Goal: Information Seeking & Learning: Find specific fact

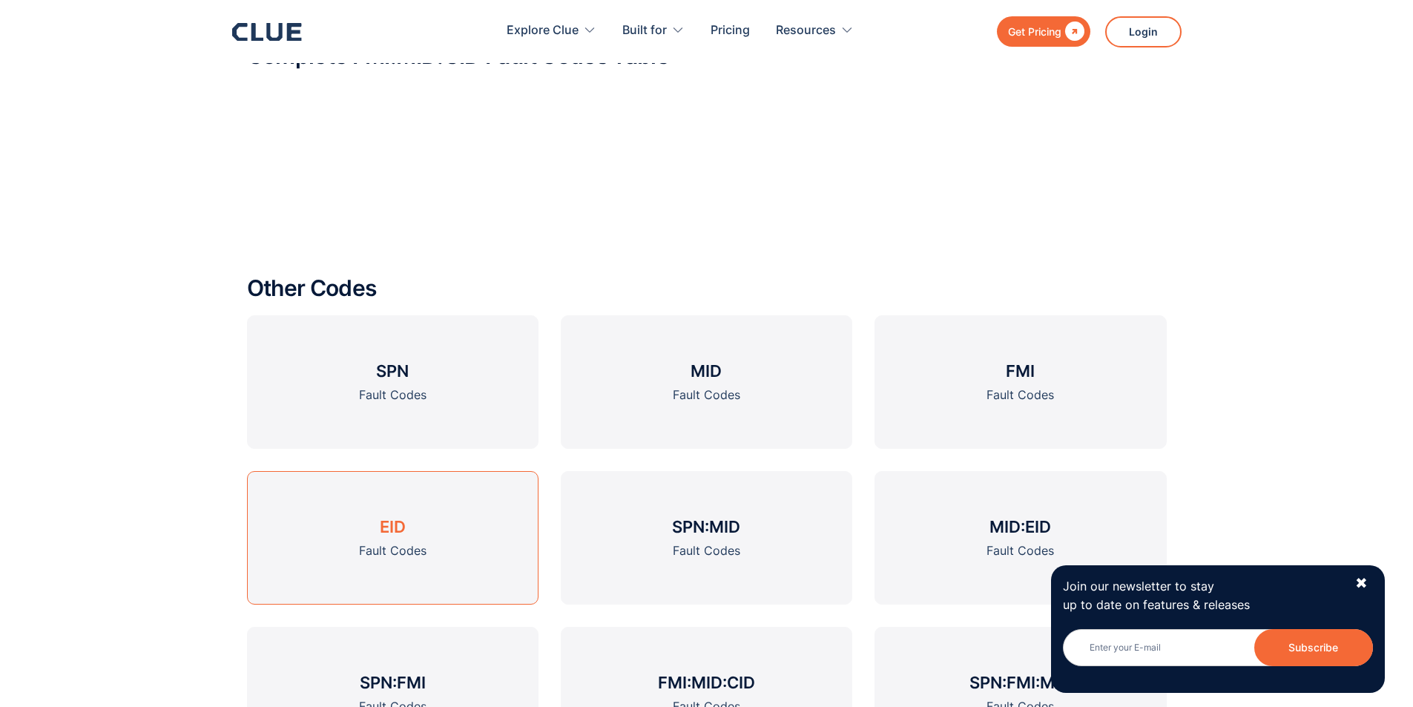
scroll to position [1130, 0]
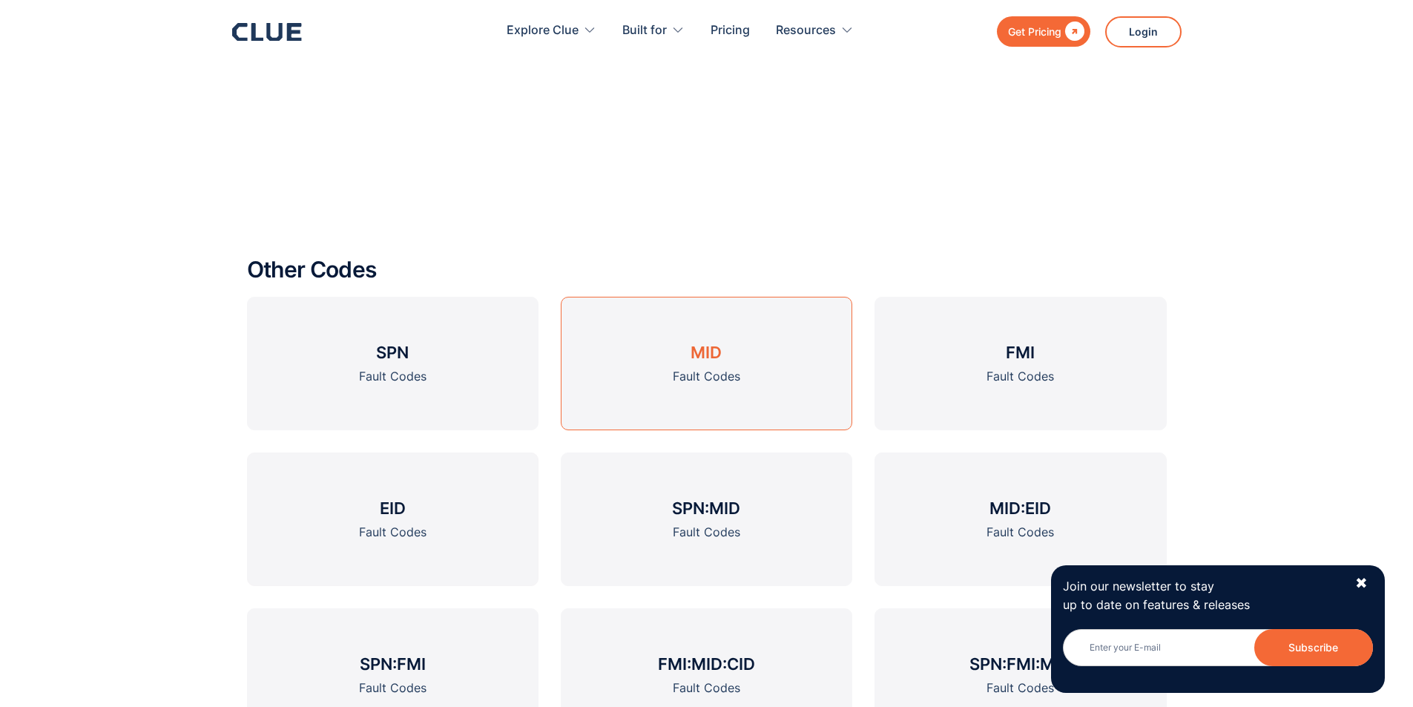
click at [731, 398] on link "MID Fault Codes" at bounding box center [707, 364] width 292 height 134
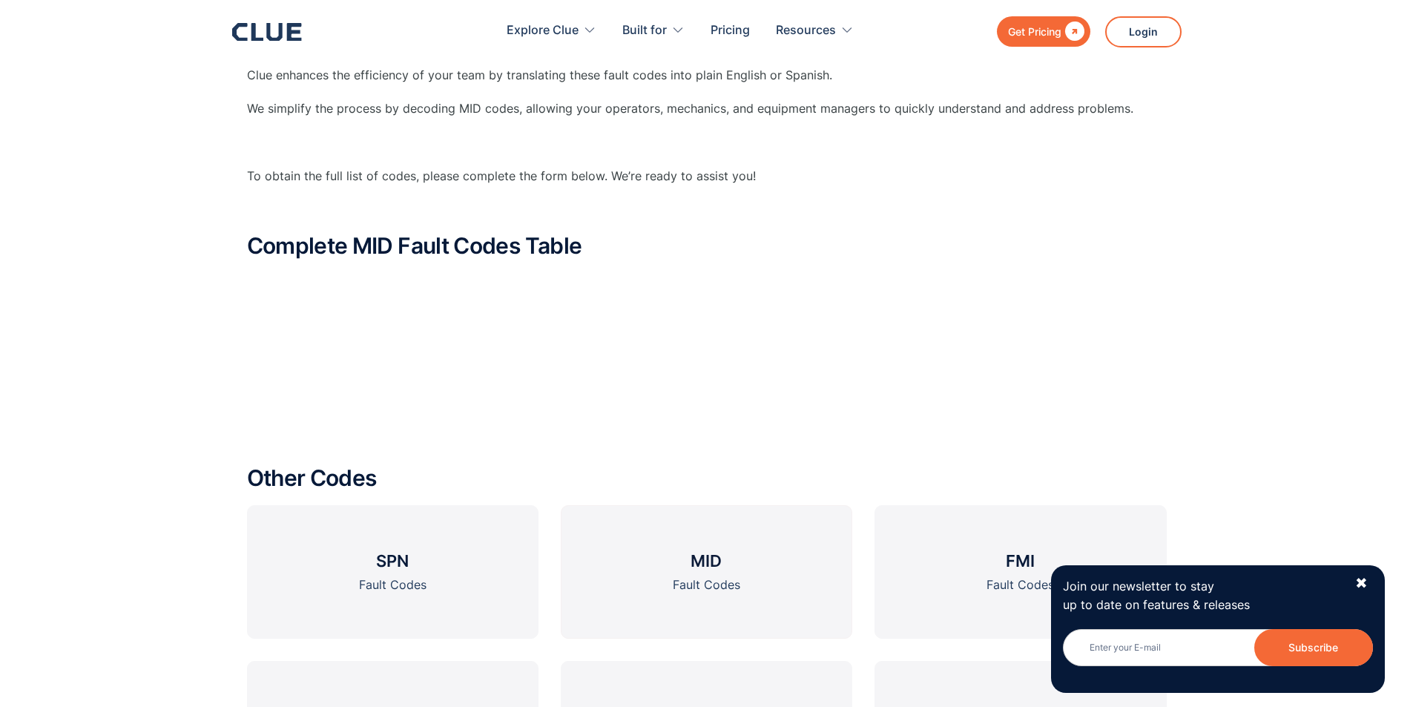
scroll to position [742, 0]
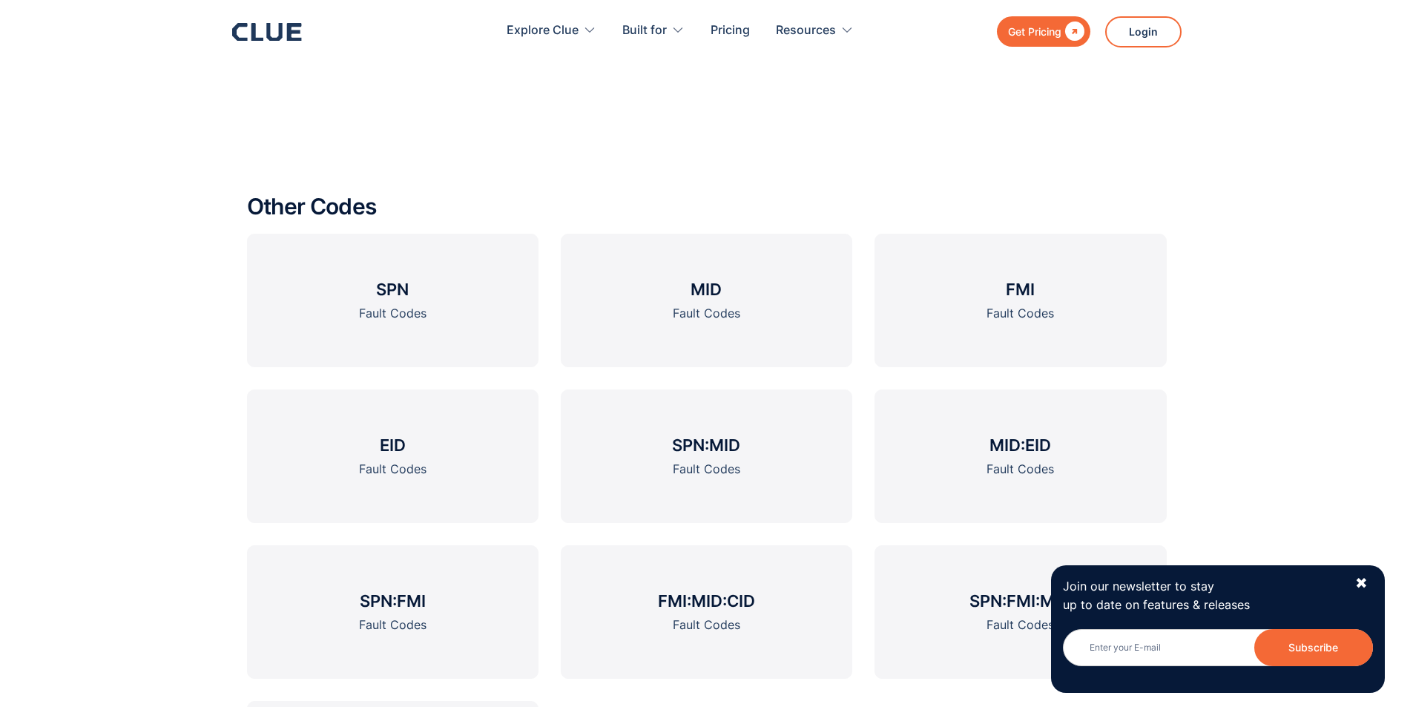
click at [1361, 579] on div "✖" at bounding box center [1361, 583] width 13 height 19
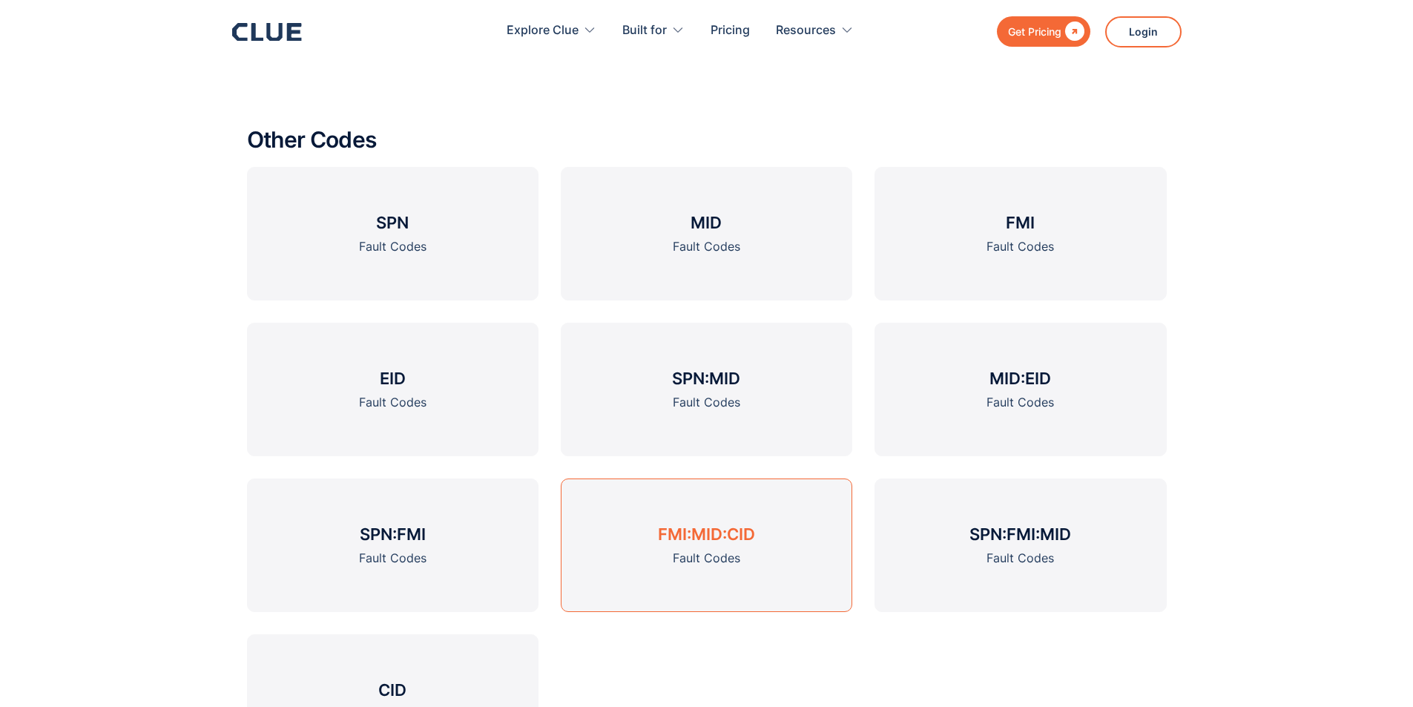
scroll to position [798, 0]
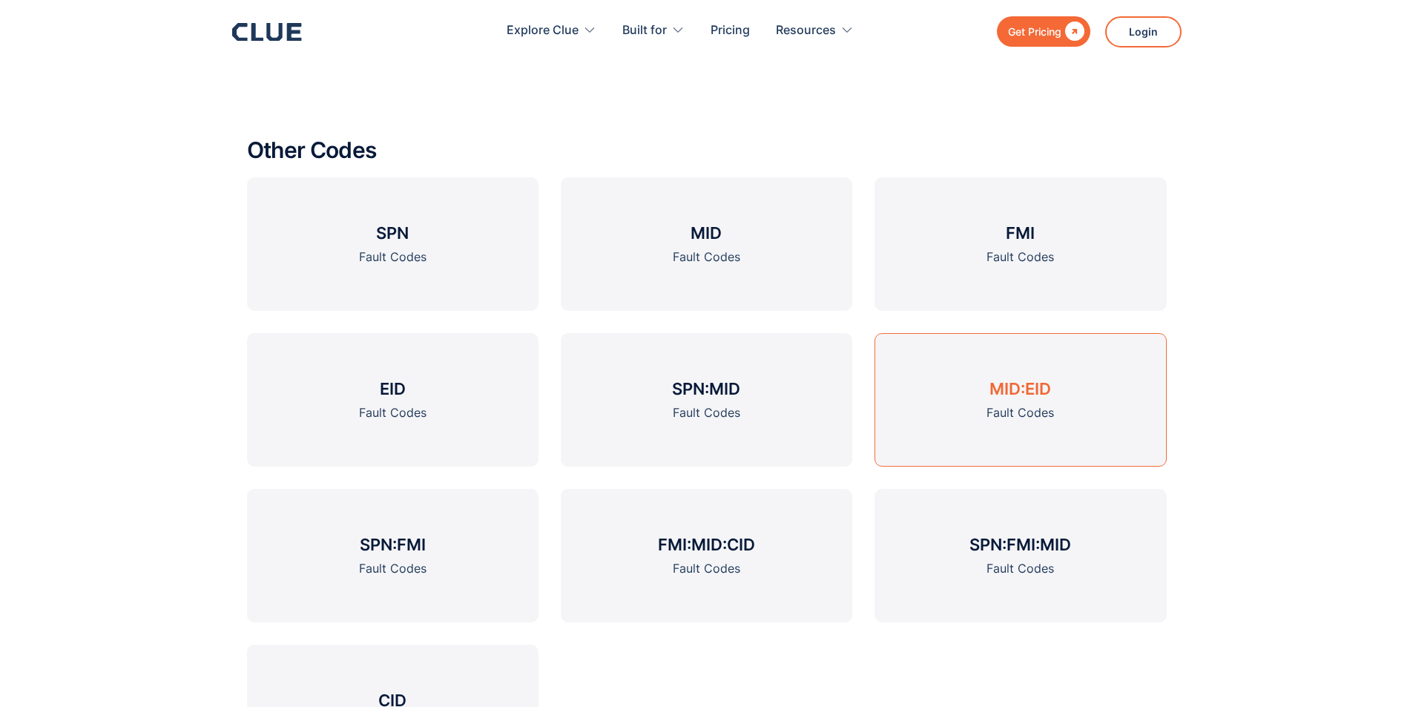
click at [1094, 410] on link "MID:EID Fault Codes" at bounding box center [1021, 400] width 292 height 134
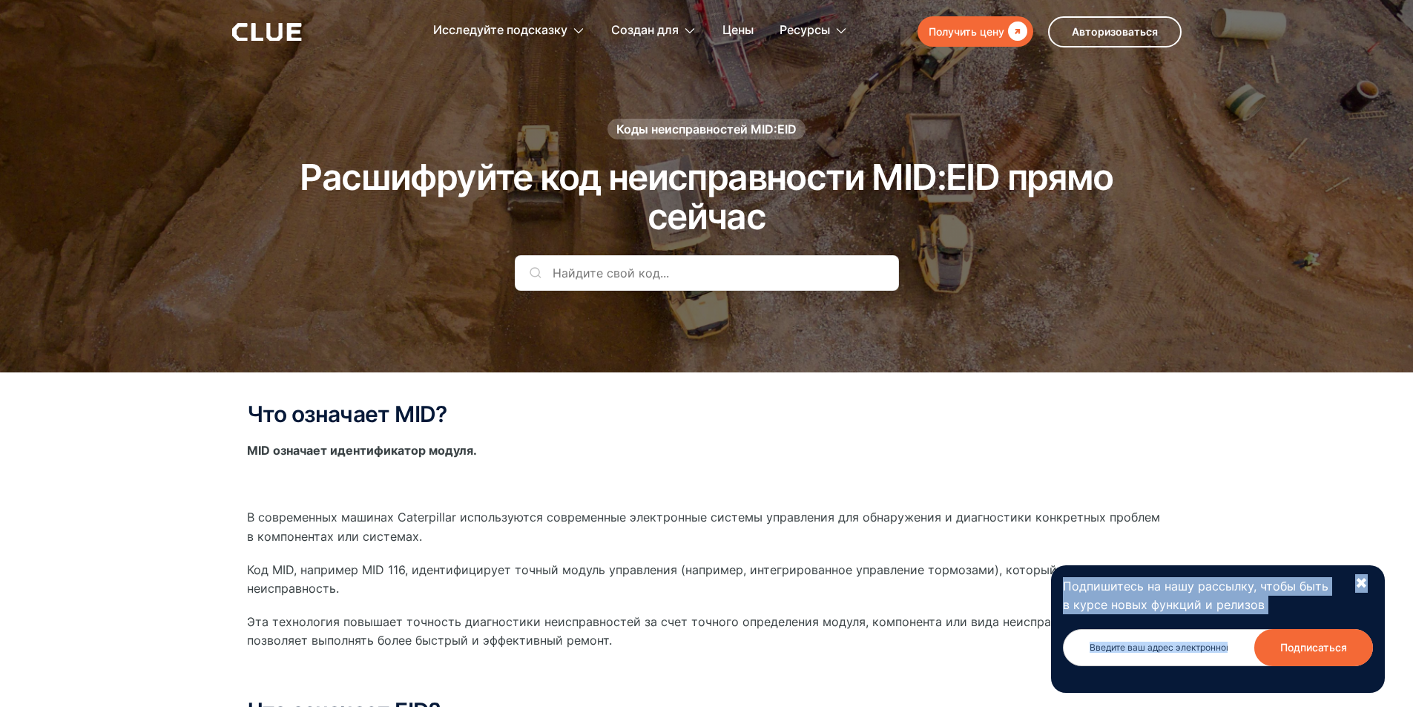
click at [1369, 582] on div "Подпишитесь на нашу рассылку, чтобы быть в курсе новых функций и релизов Newsle…" at bounding box center [1218, 629] width 334 height 128
click at [1364, 579] on font "✖" at bounding box center [1361, 583] width 13 height 18
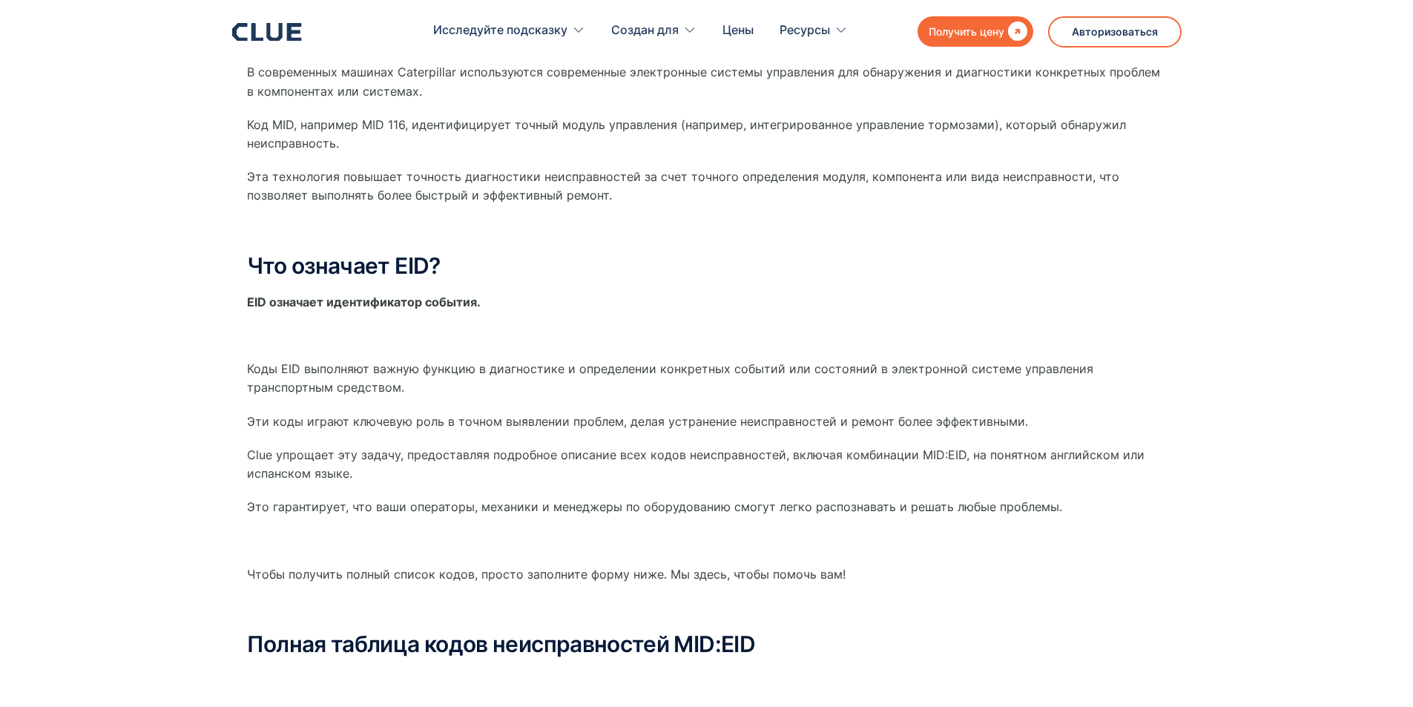
scroll to position [816, 0]
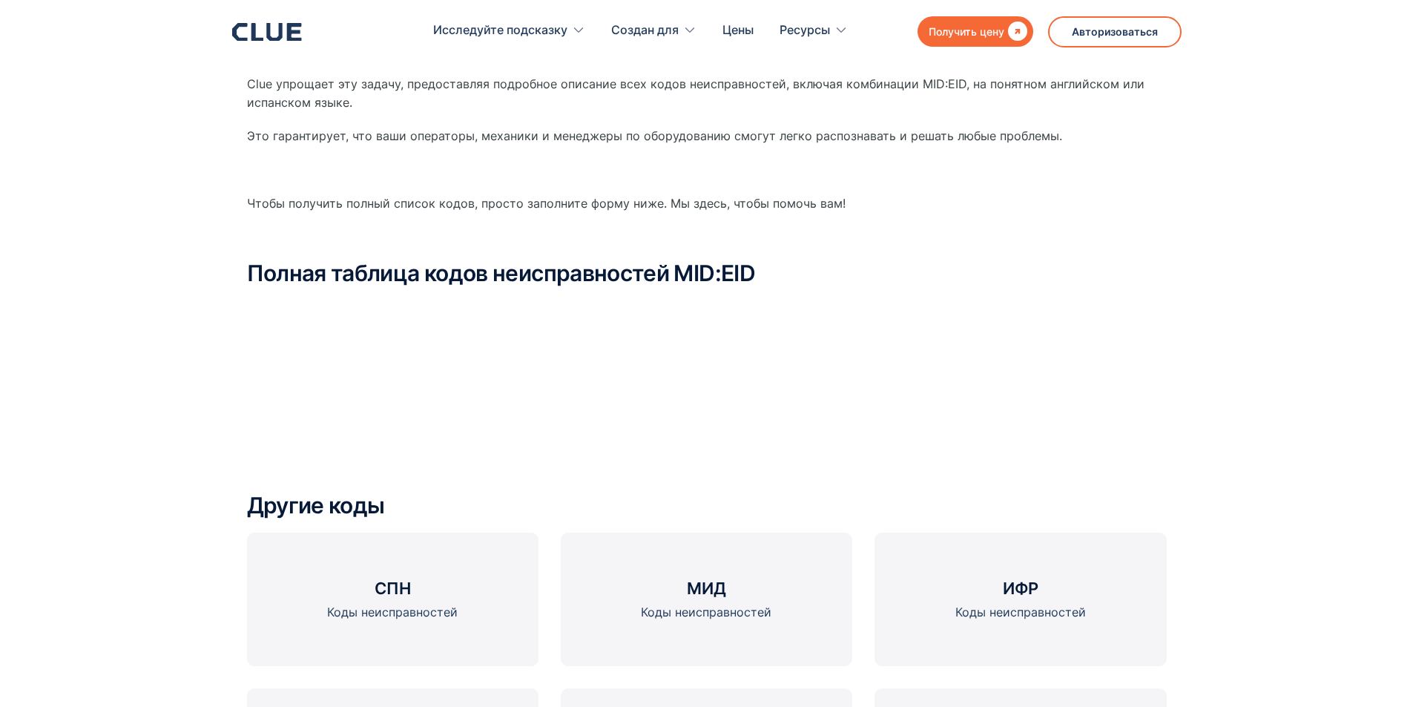
click at [348, 380] on div at bounding box center [707, 344] width 920 height 89
drag, startPoint x: 346, startPoint y: 382, endPoint x: 345, endPoint y: 372, distance: 9.7
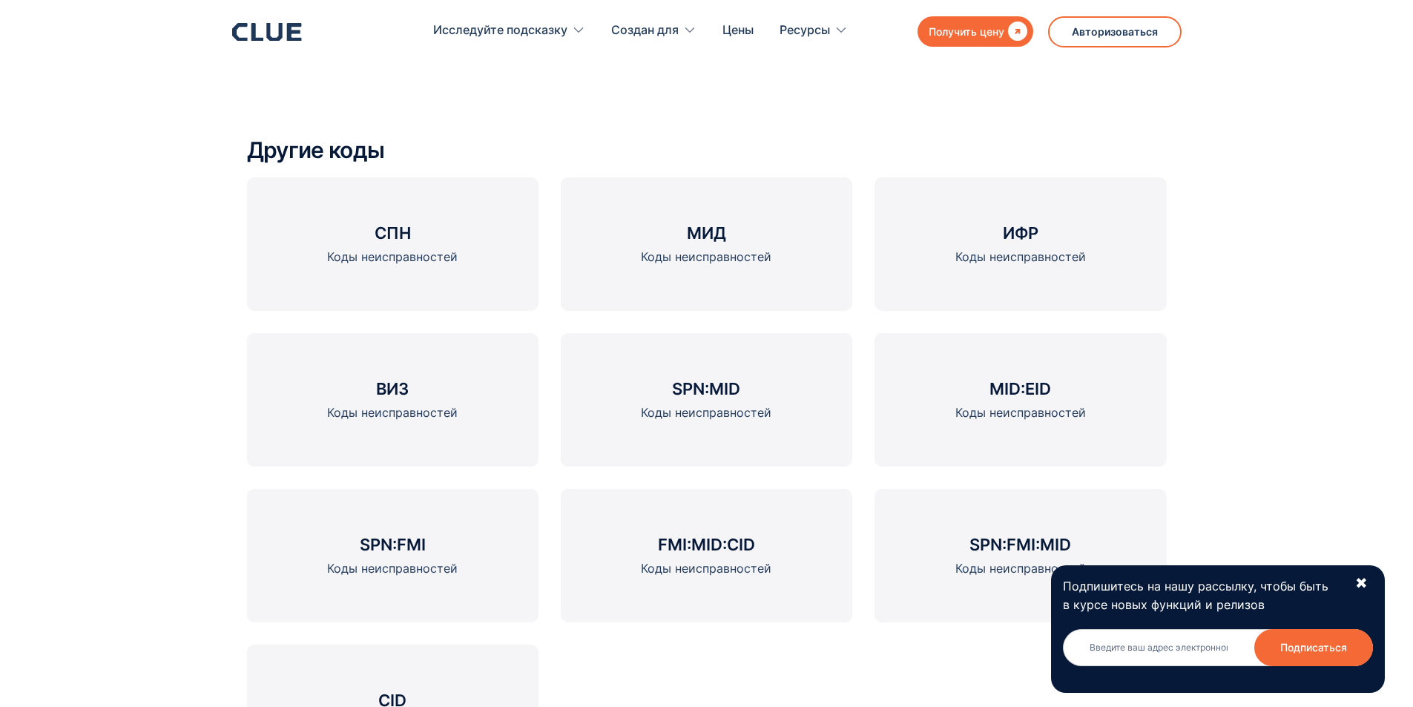
scroll to position [798, 0]
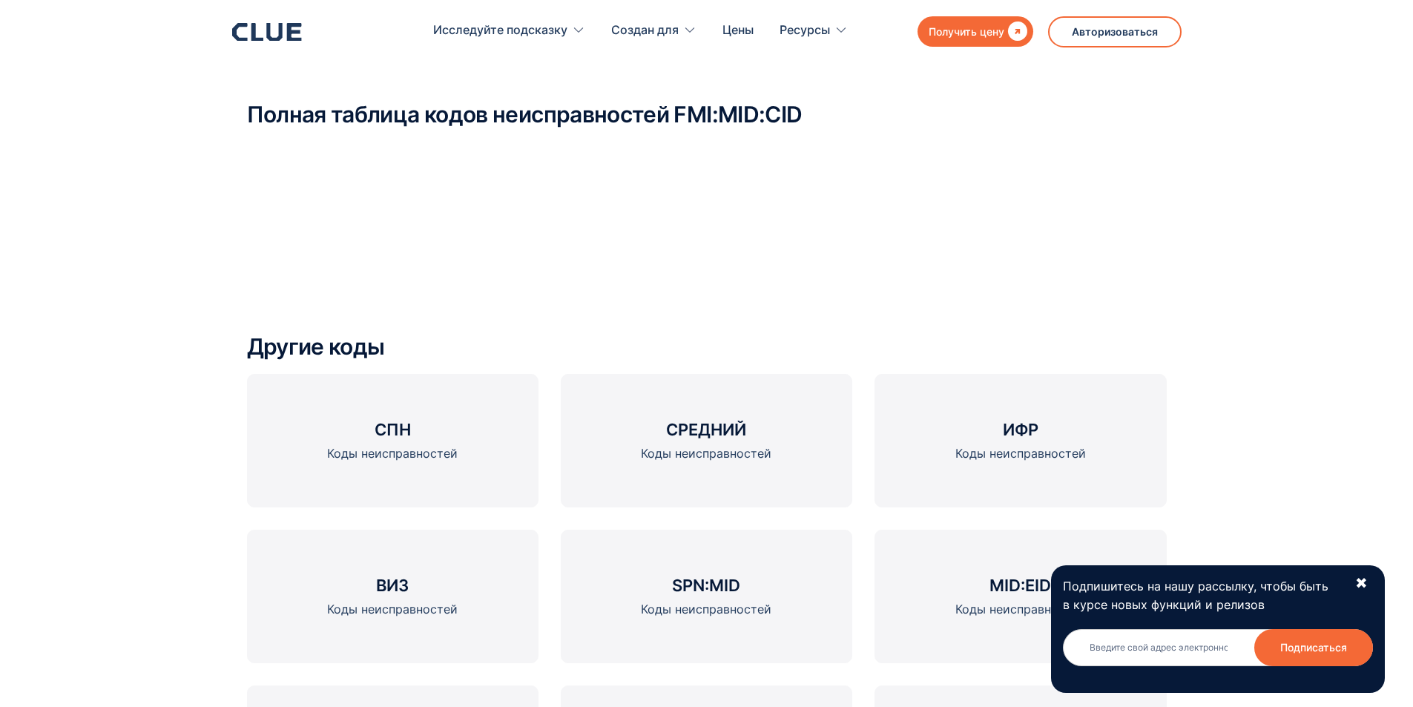
scroll to position [1206, 0]
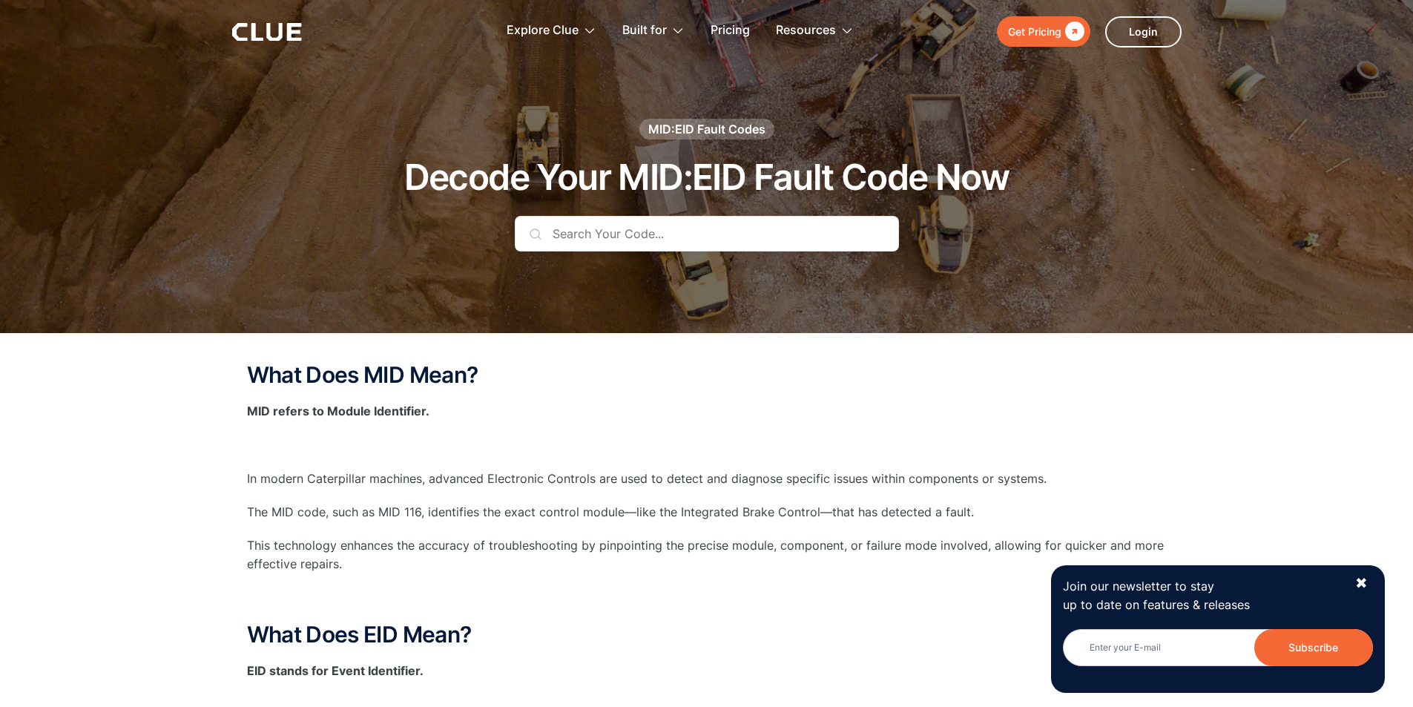
click at [653, 212] on div "MID:EID Fault Codes Decode Your MID:EID Fault Code Now" at bounding box center [706, 196] width 875 height 155
click at [651, 221] on input "text" at bounding box center [707, 234] width 384 height 36
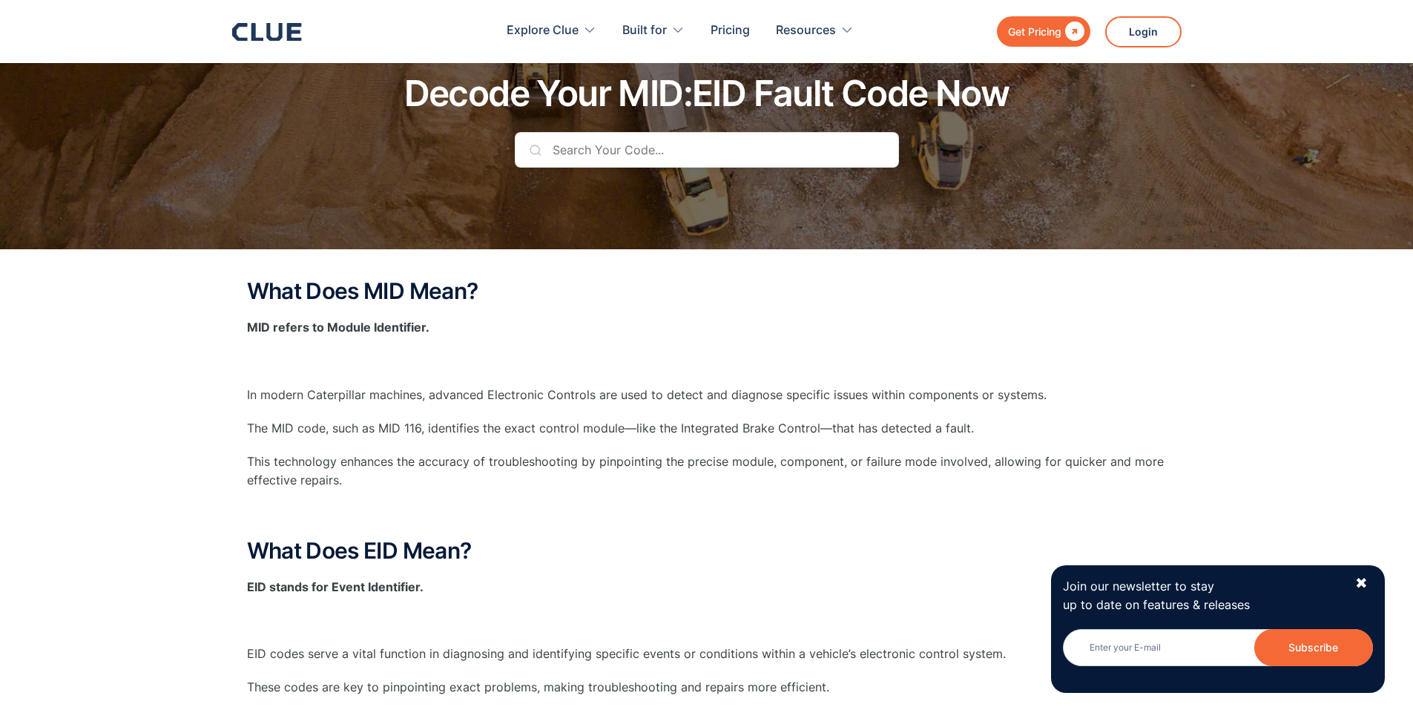
scroll to position [74, 0]
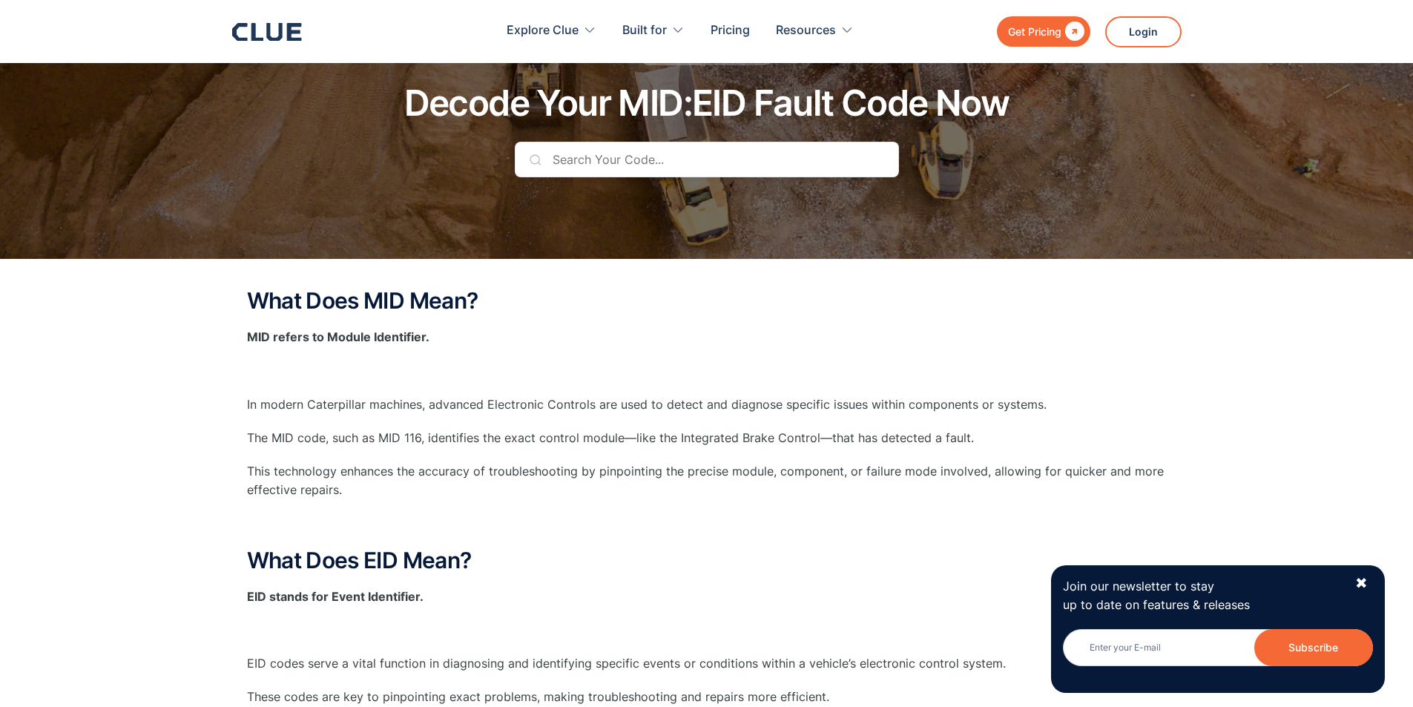
click at [627, 169] on input "text" at bounding box center [707, 160] width 384 height 36
